Goal: Information Seeking & Learning: Learn about a topic

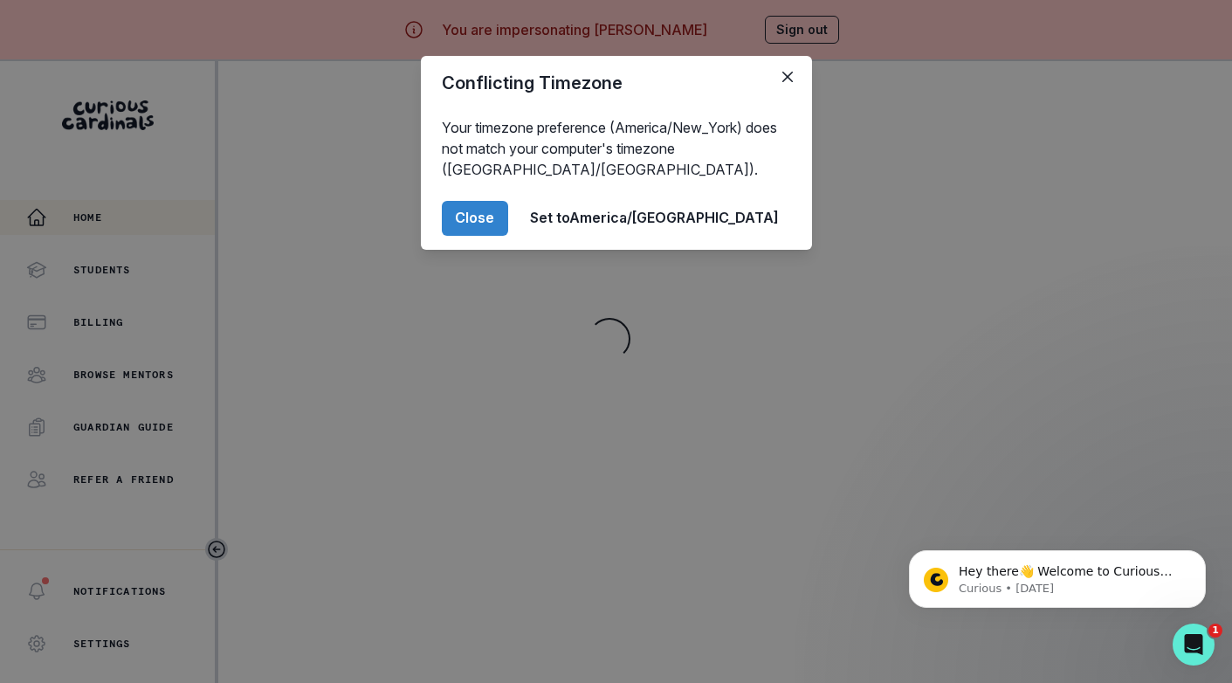
click at [561, 245] on footer "Close Set to [GEOGRAPHIC_DATA]/[GEOGRAPHIC_DATA]" at bounding box center [616, 218] width 391 height 63
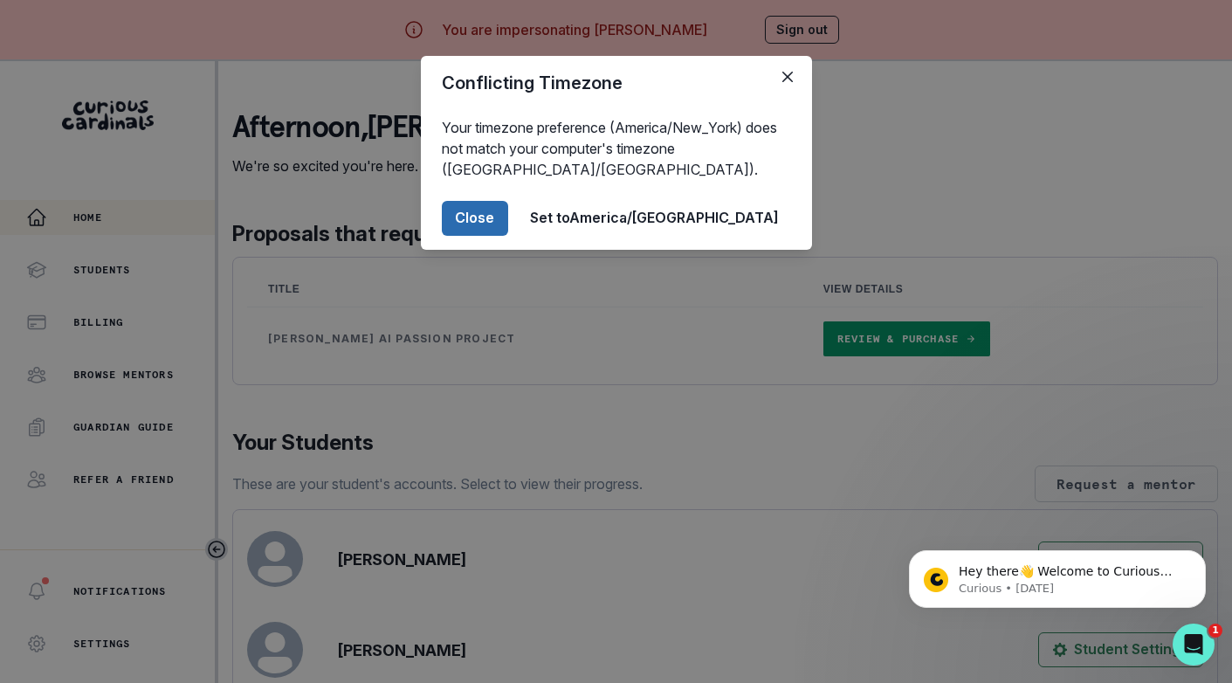
click at [508, 216] on button "Close" at bounding box center [475, 218] width 66 height 35
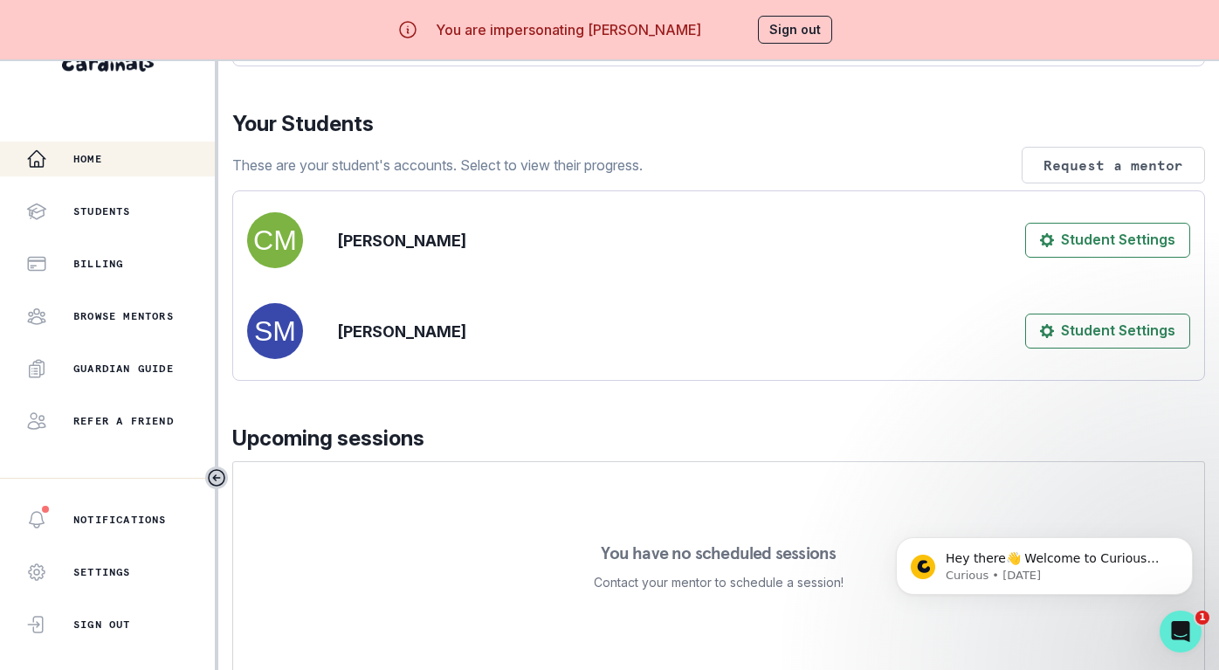
scroll to position [702, 0]
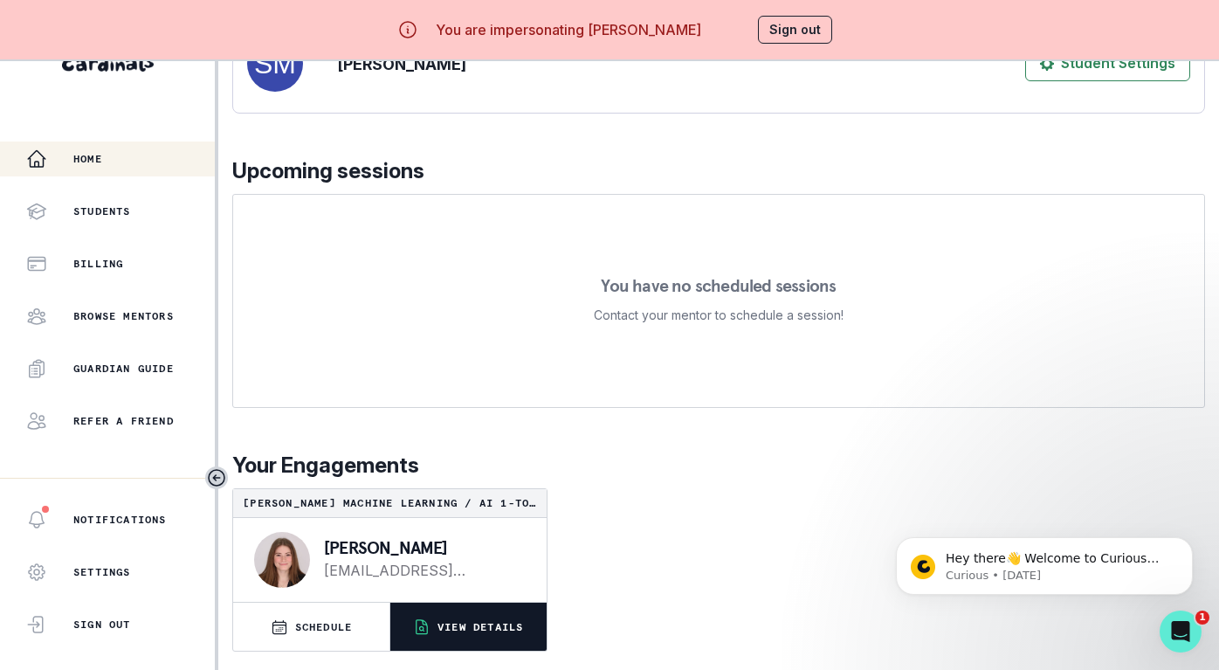
click at [461, 634] on p "VIEW DETAILS" at bounding box center [480, 627] width 86 height 14
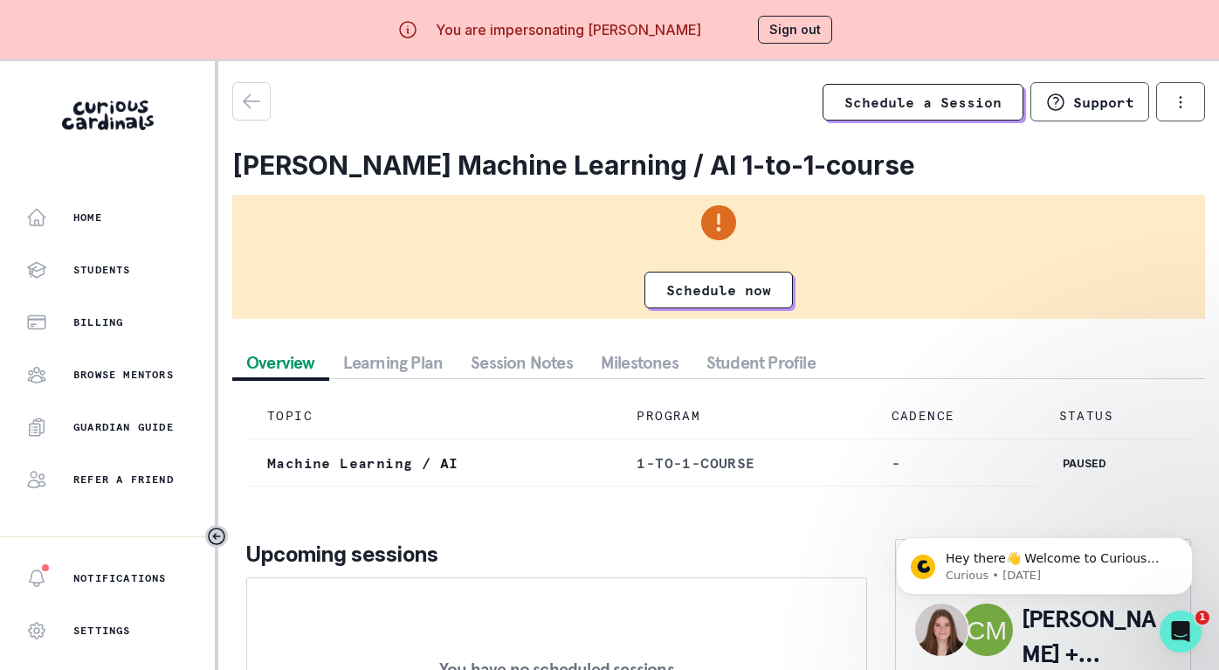
click at [552, 371] on button "Session Notes" at bounding box center [522, 362] width 130 height 31
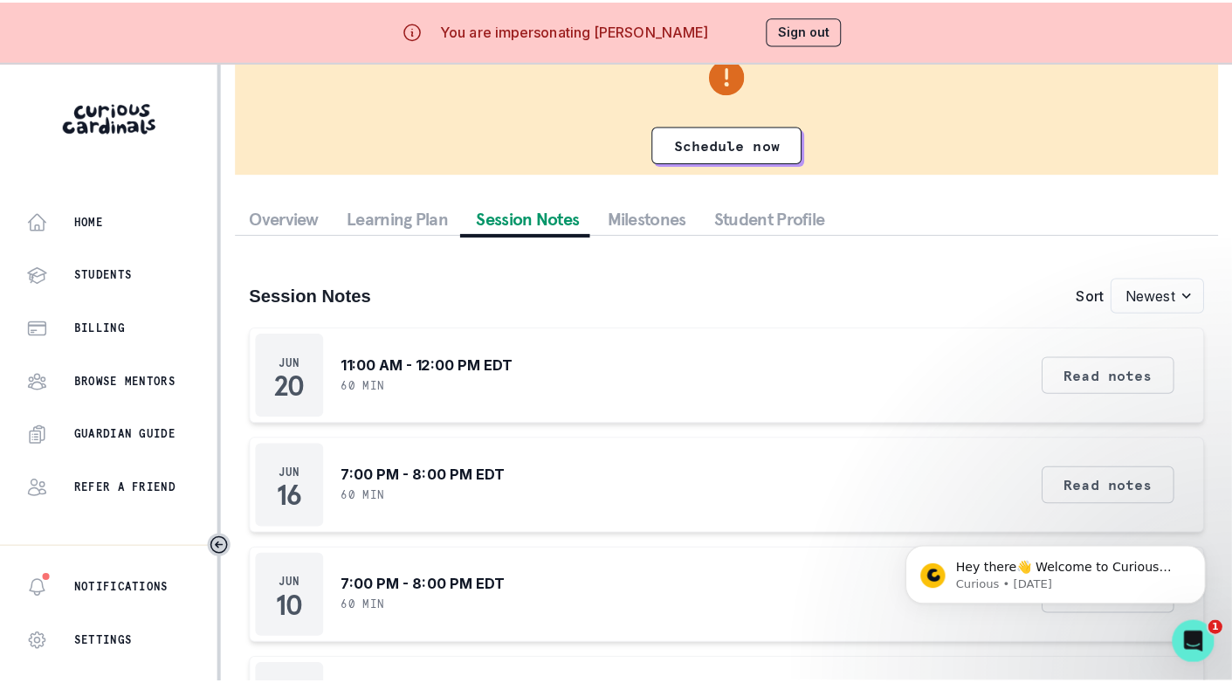
scroll to position [160, 0]
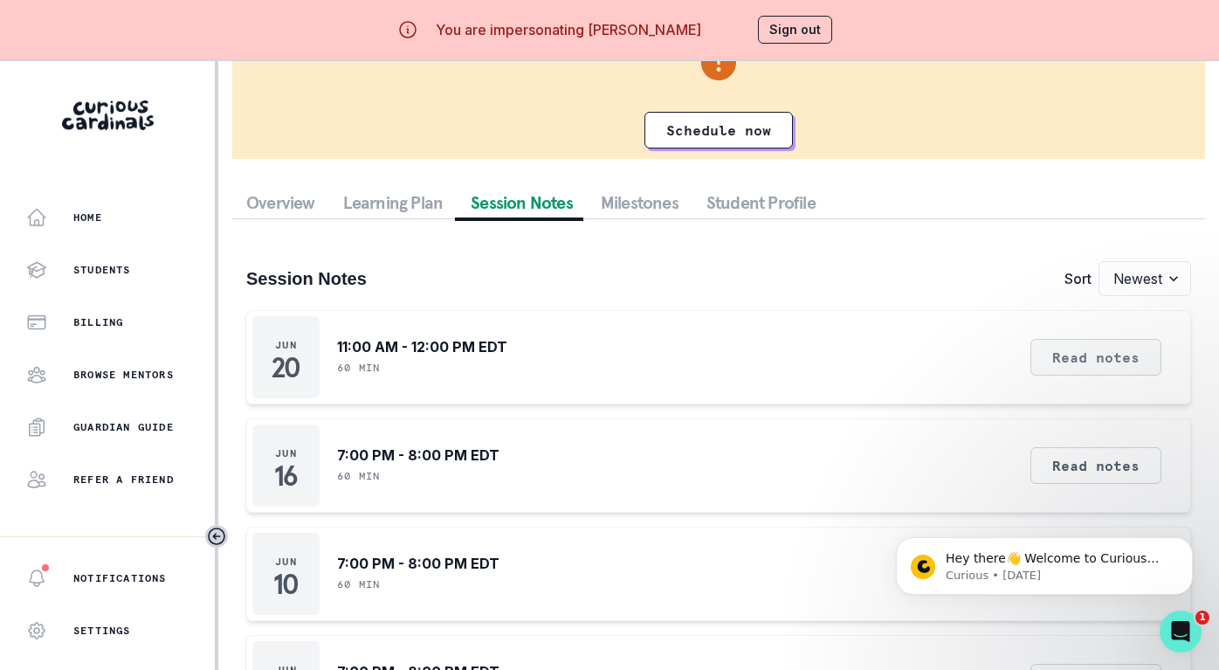
click at [1118, 373] on button "Read notes" at bounding box center [1095, 357] width 131 height 37
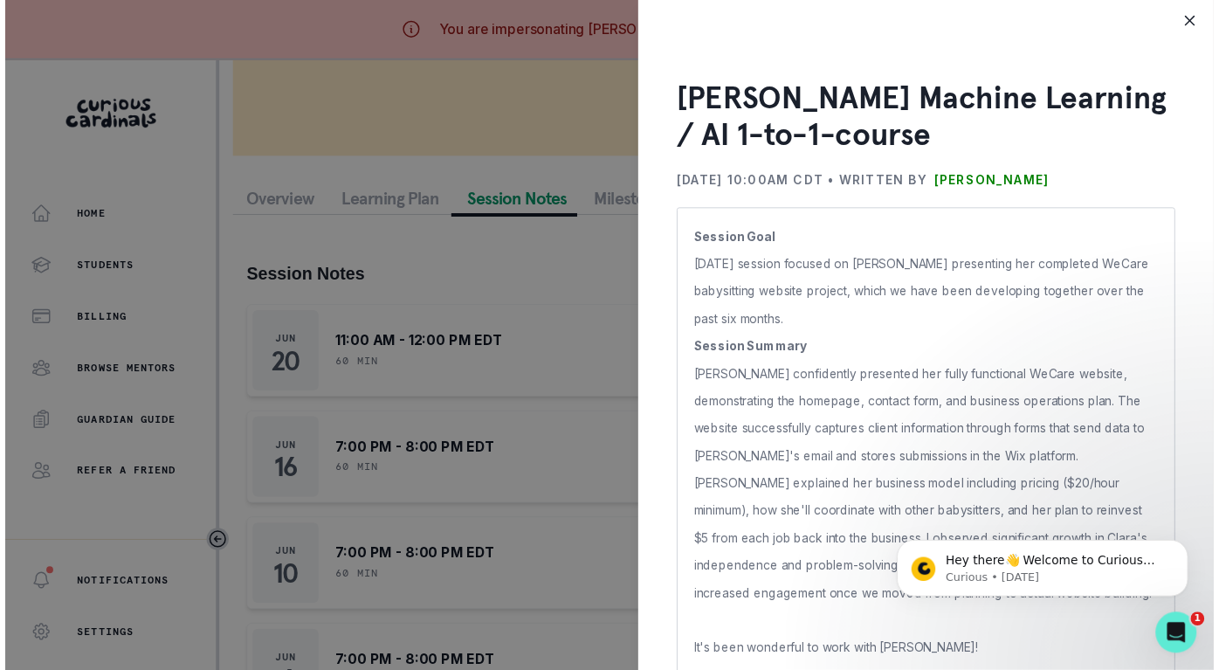
scroll to position [14, 0]
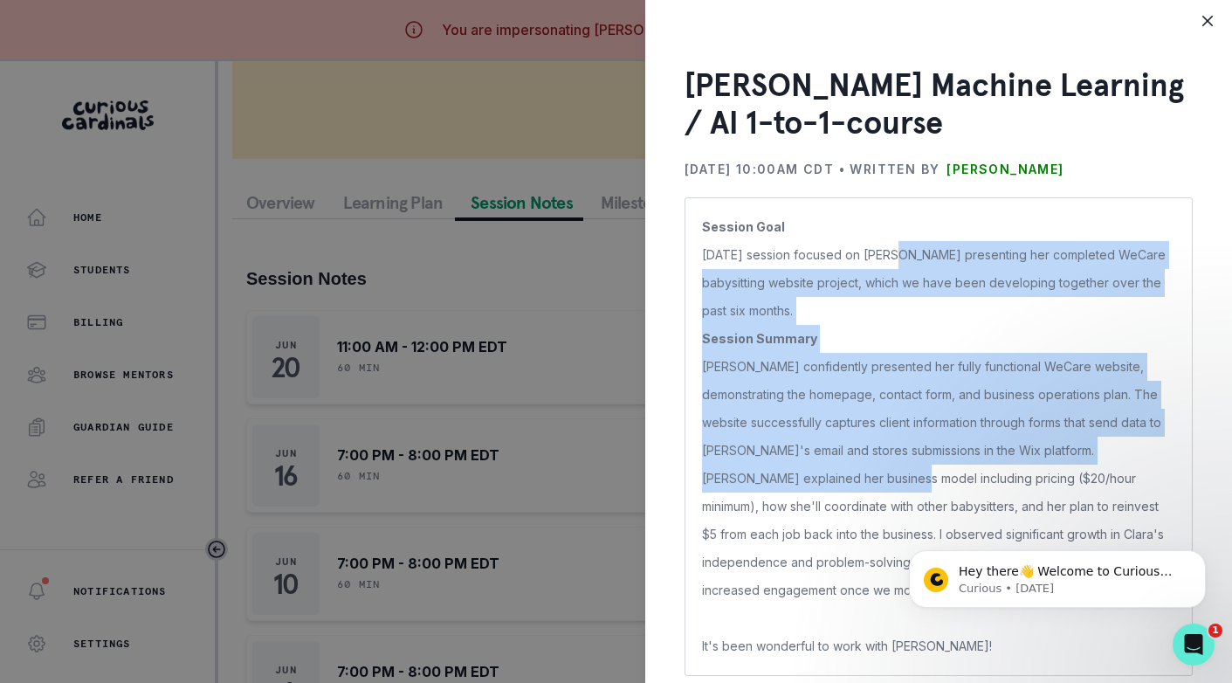
drag, startPoint x: 889, startPoint y: 254, endPoint x: 827, endPoint y: 473, distance: 227.8
click at [827, 473] on p "Session Goal [DATE] session focused on [PERSON_NAME] presenting her completed W…" at bounding box center [938, 436] width 473 height 447
click at [827, 473] on p "[PERSON_NAME] confidently presented her fully functional WeCare website, demons…" at bounding box center [938, 478] width 473 height 251
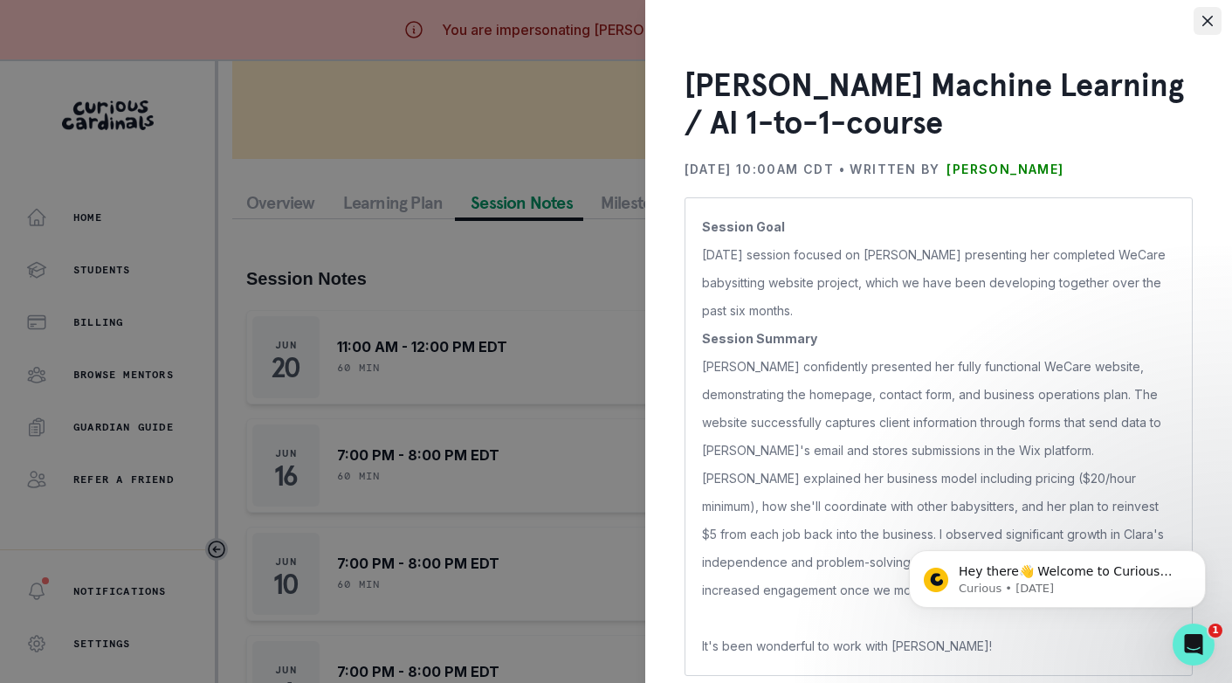
click at [1208, 27] on button "Close" at bounding box center [1208, 21] width 28 height 28
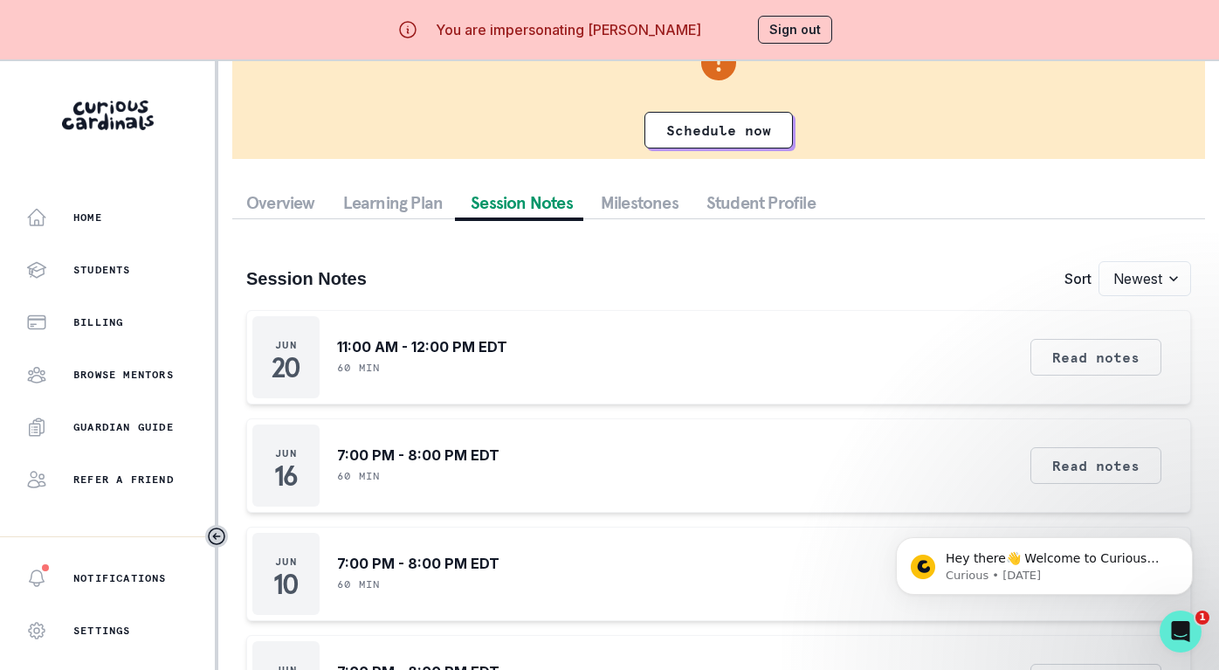
scroll to position [0, 0]
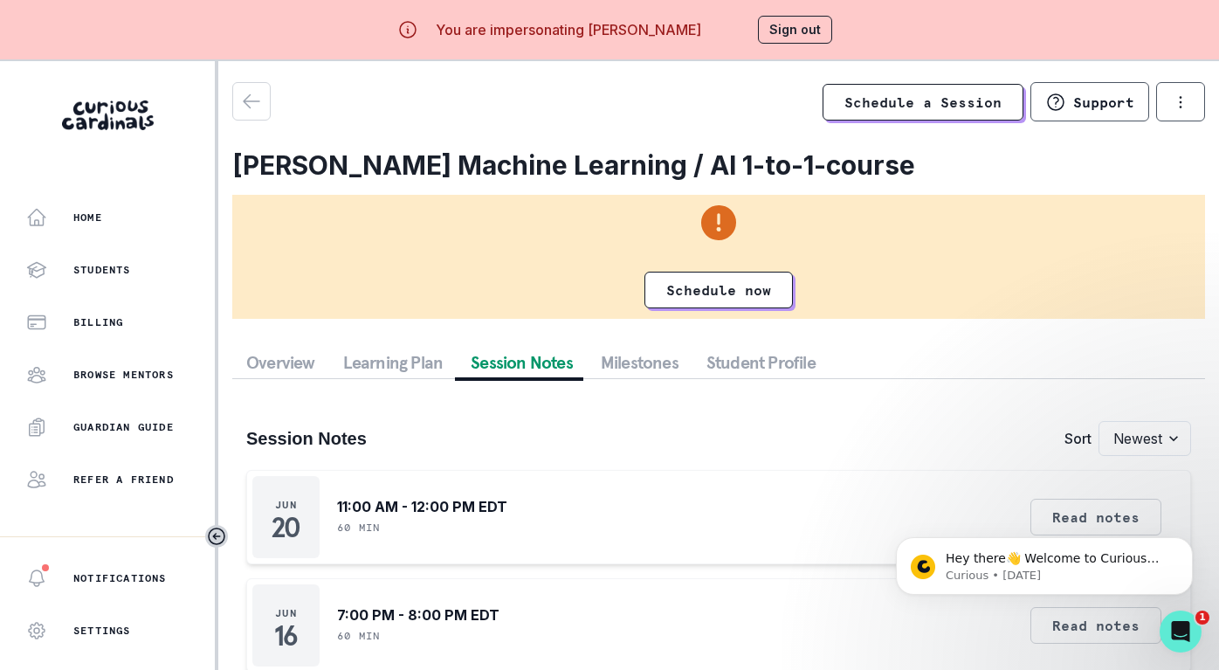
click at [260, 365] on button "Overview" at bounding box center [280, 362] width 97 height 31
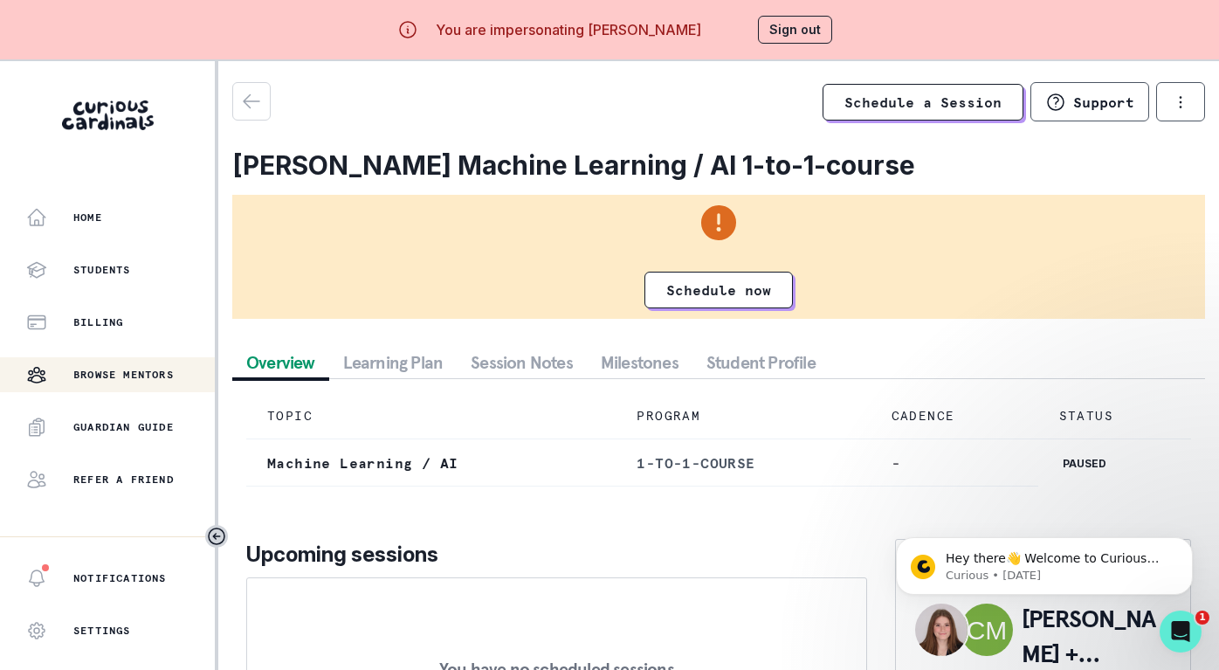
scroll to position [74, 0]
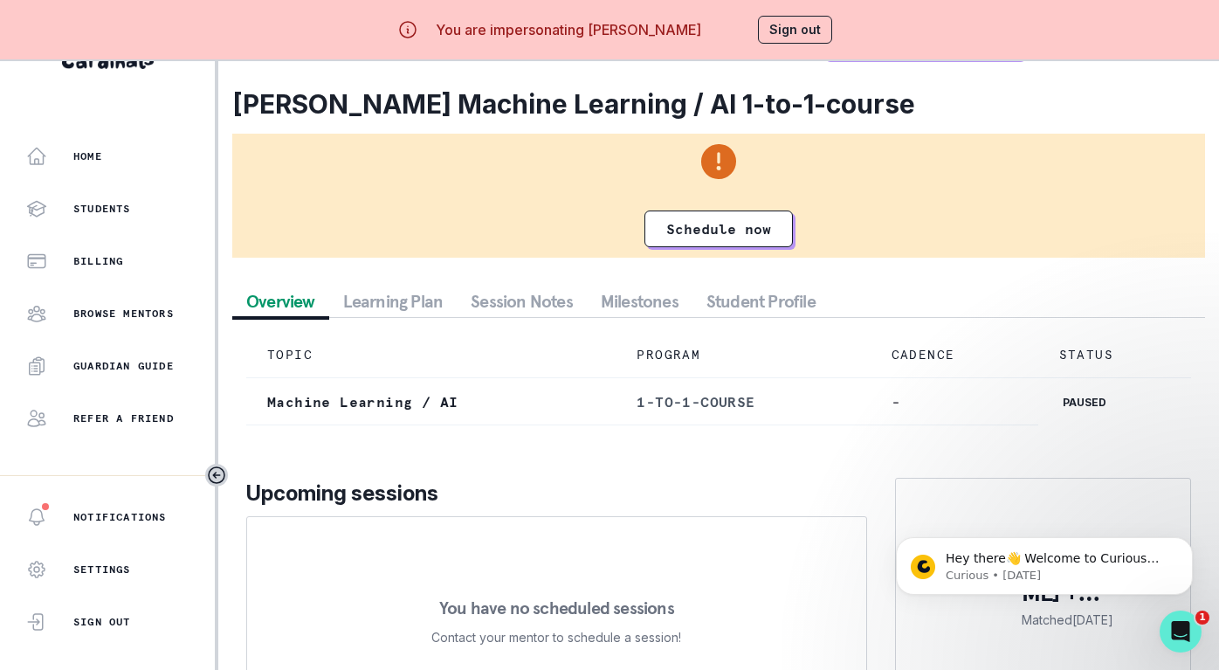
click at [809, 40] on button "Sign out" at bounding box center [795, 30] width 74 height 28
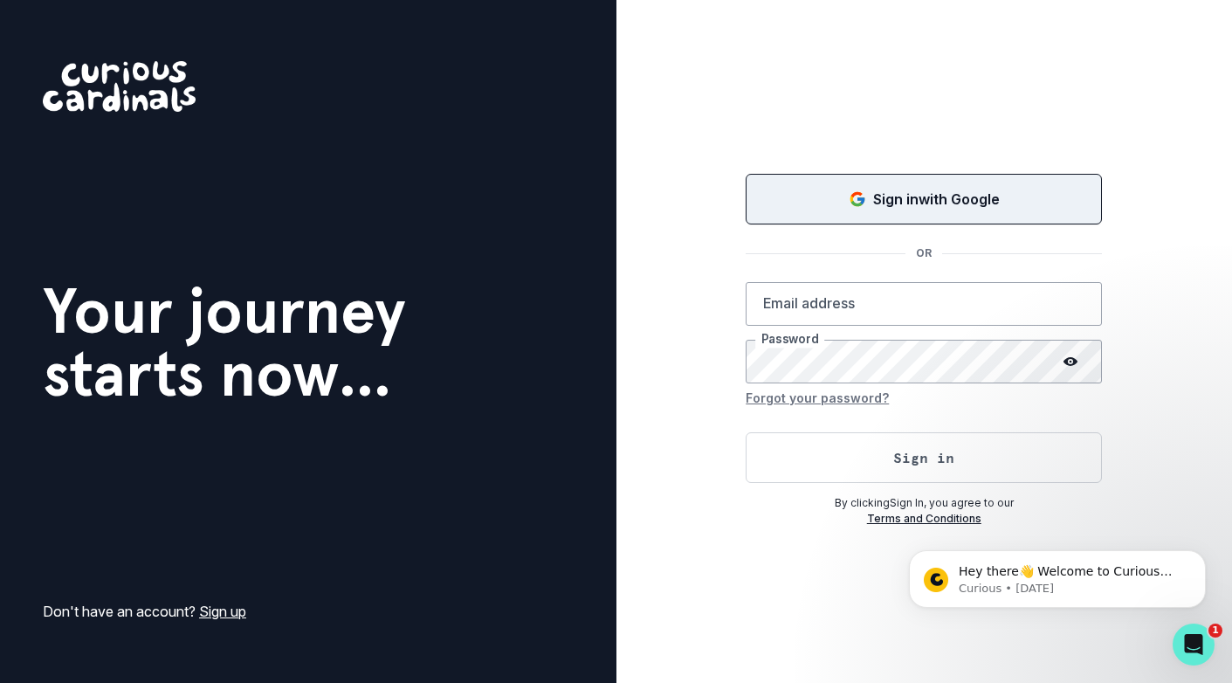
click at [826, 203] on div "Sign in with Google" at bounding box center [924, 199] width 313 height 21
